Goal: Register for event/course

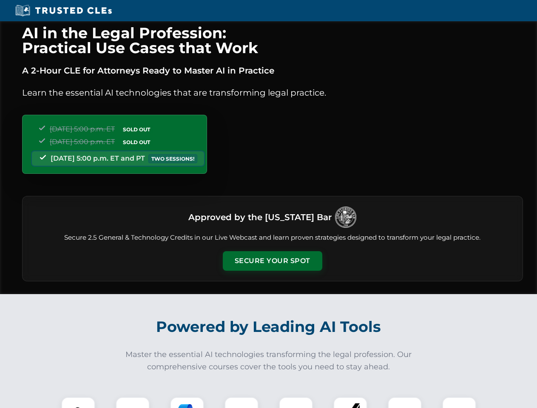
click at [272, 261] on button "Secure Your Spot" at bounding box center [272, 261] width 99 height 20
click at [78, 402] on img at bounding box center [78, 414] width 25 height 25
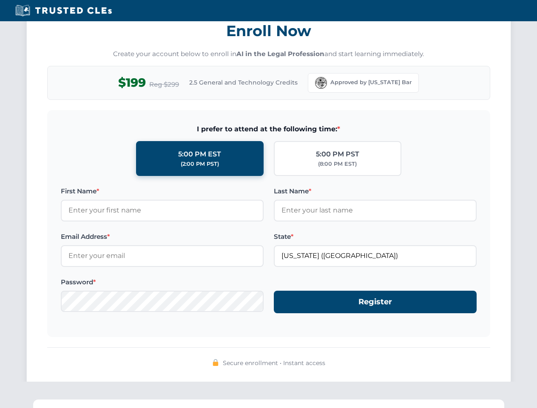
scroll to position [834, 0]
